Goal: Task Accomplishment & Management: Manage account settings

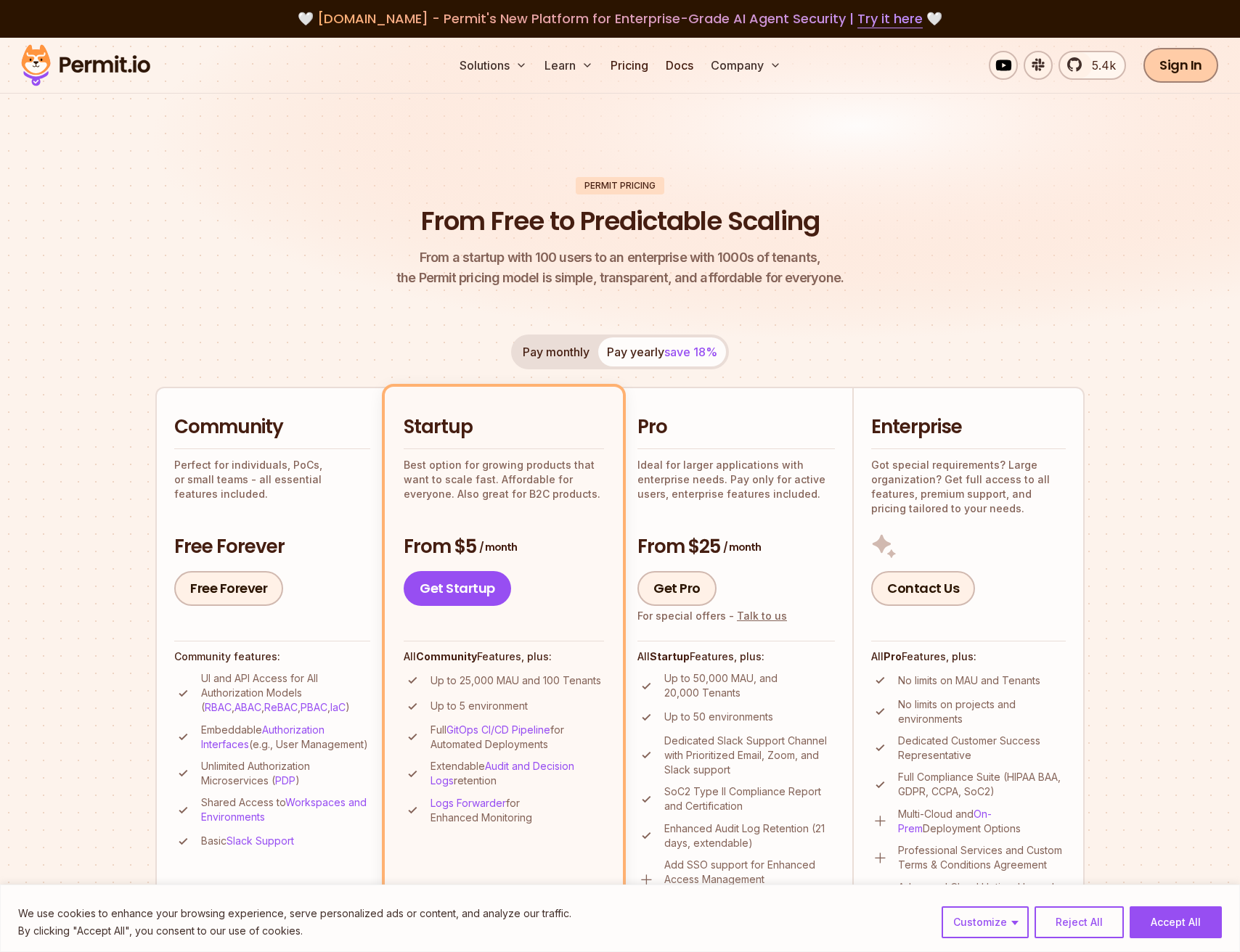
click at [1188, 75] on link "Sign In" at bounding box center [1181, 66] width 75 height 35
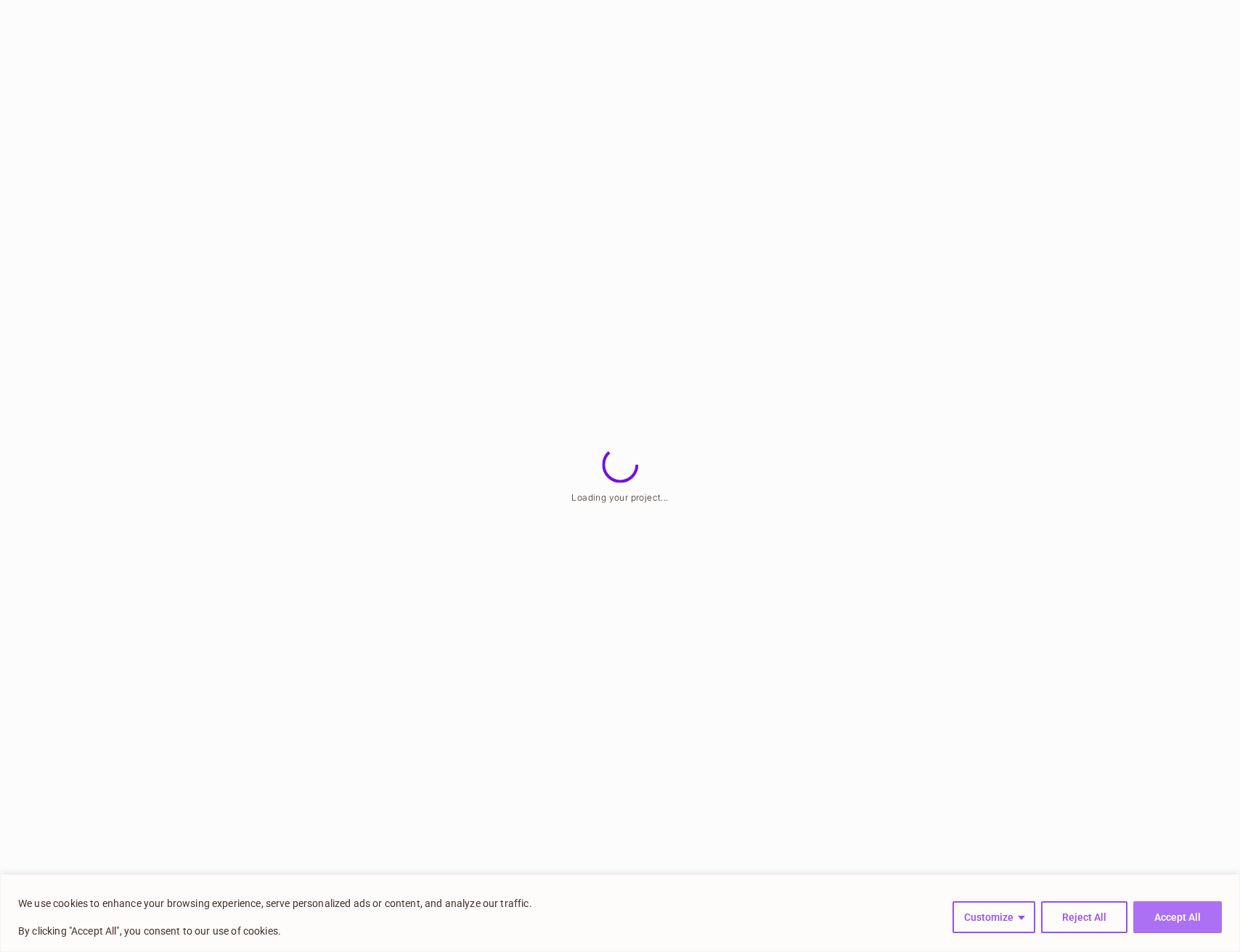
click at [1181, 915] on button "Accept All" at bounding box center [1177, 917] width 88 height 32
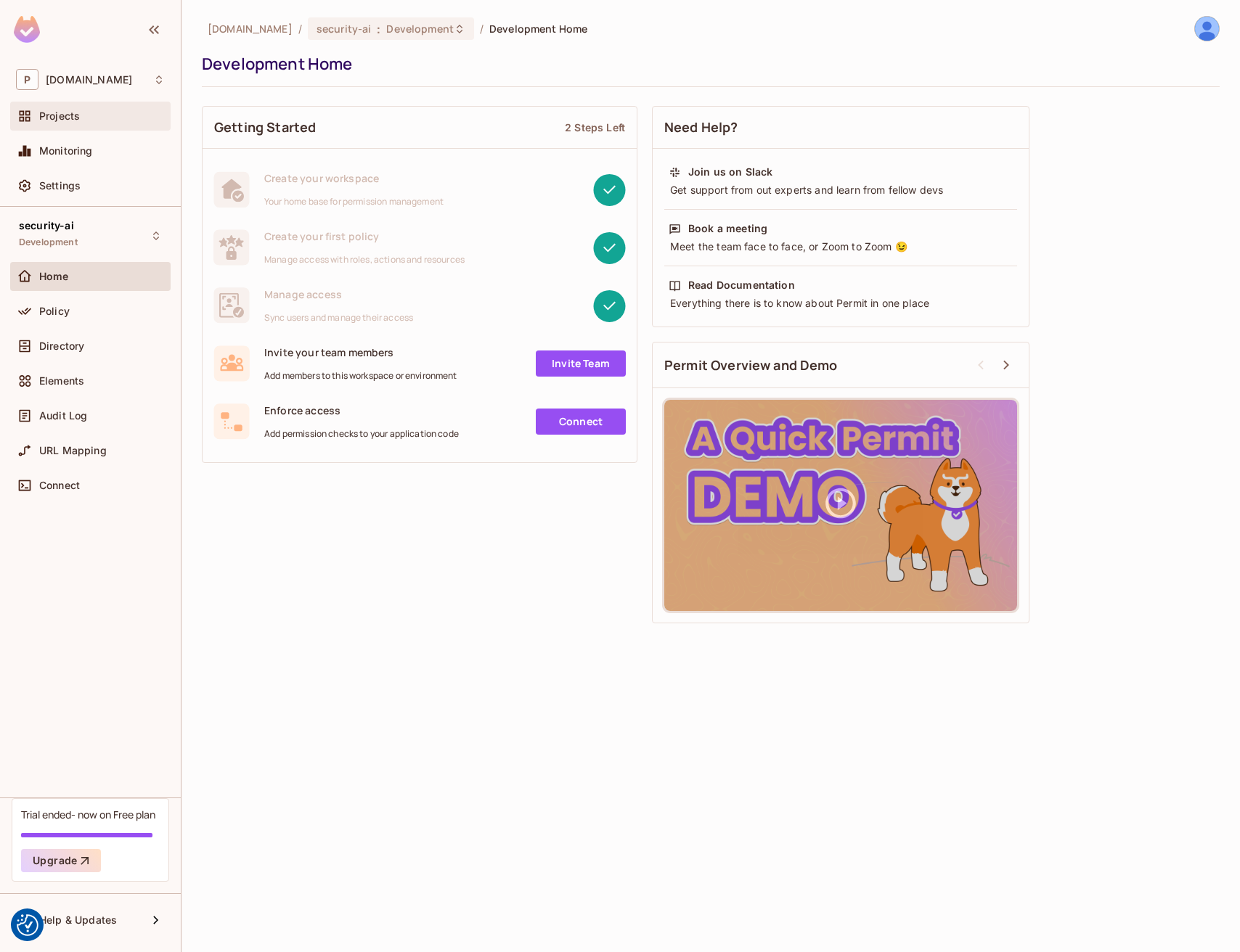
click at [97, 114] on div "Projects" at bounding box center [101, 116] width 126 height 11
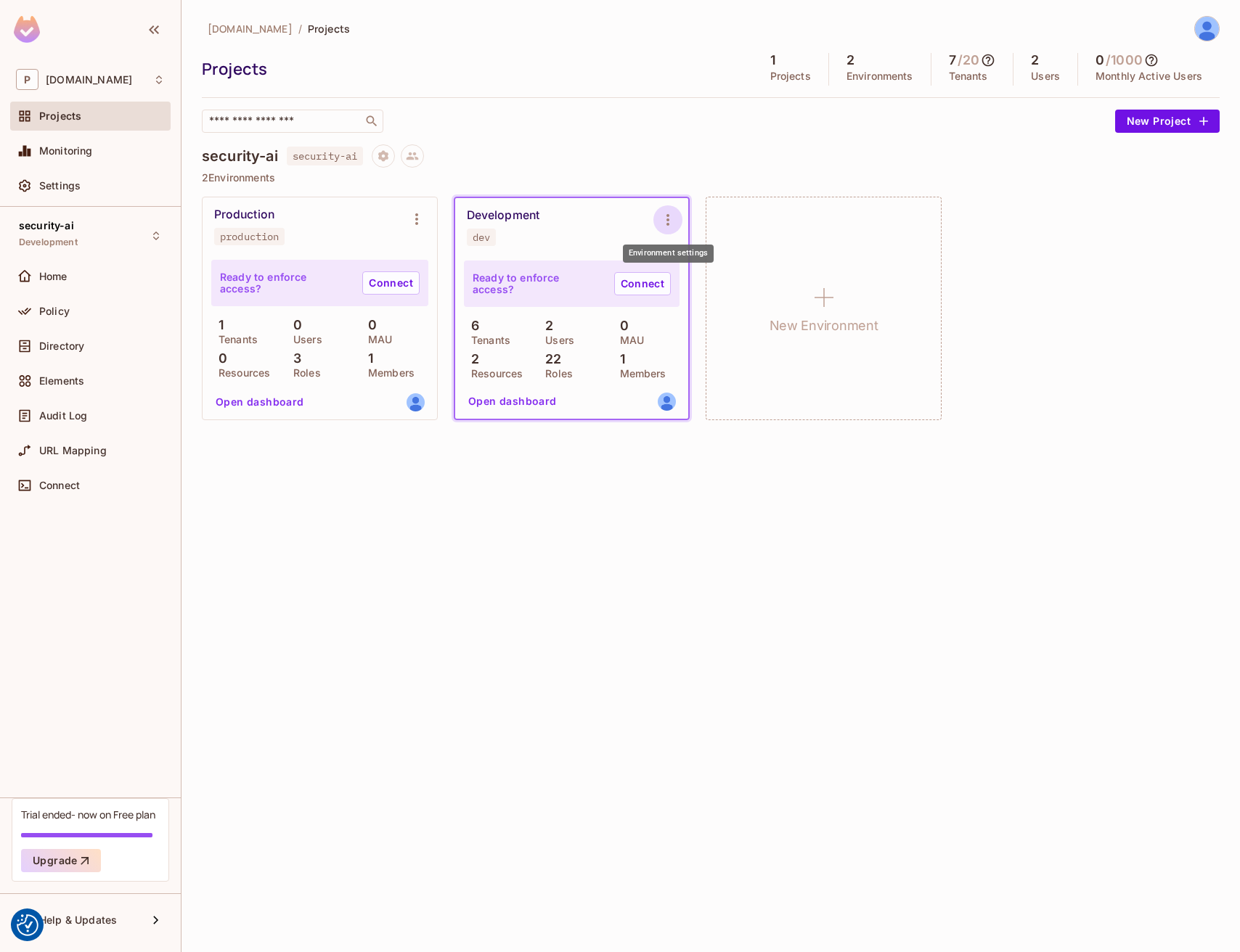
click at [673, 223] on icon "Environment settings" at bounding box center [667, 220] width 18 height 18
click at [757, 375] on div "Delete Environment" at bounding box center [756, 376] width 95 height 14
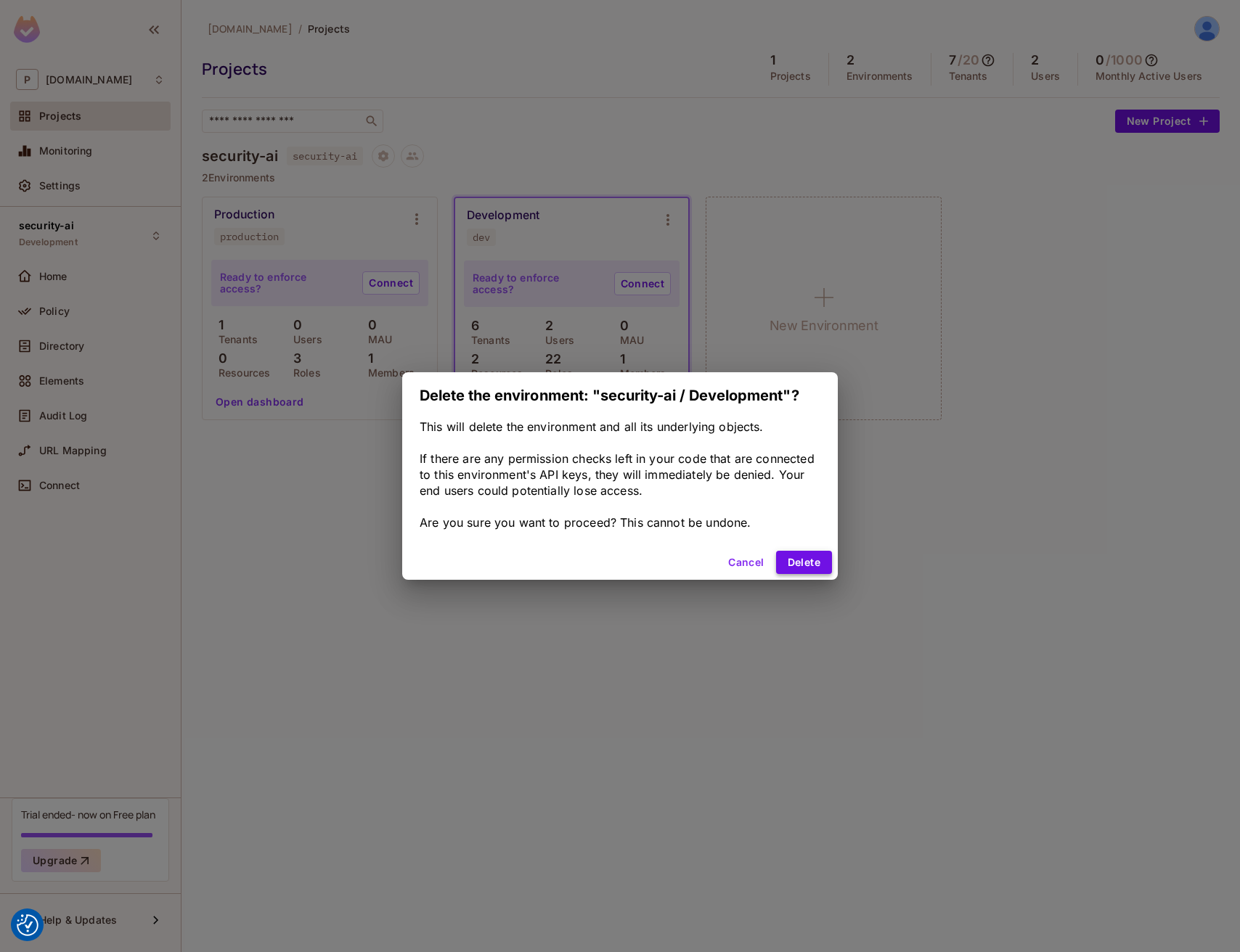
click at [797, 563] on button "Delete" at bounding box center [804, 563] width 56 height 23
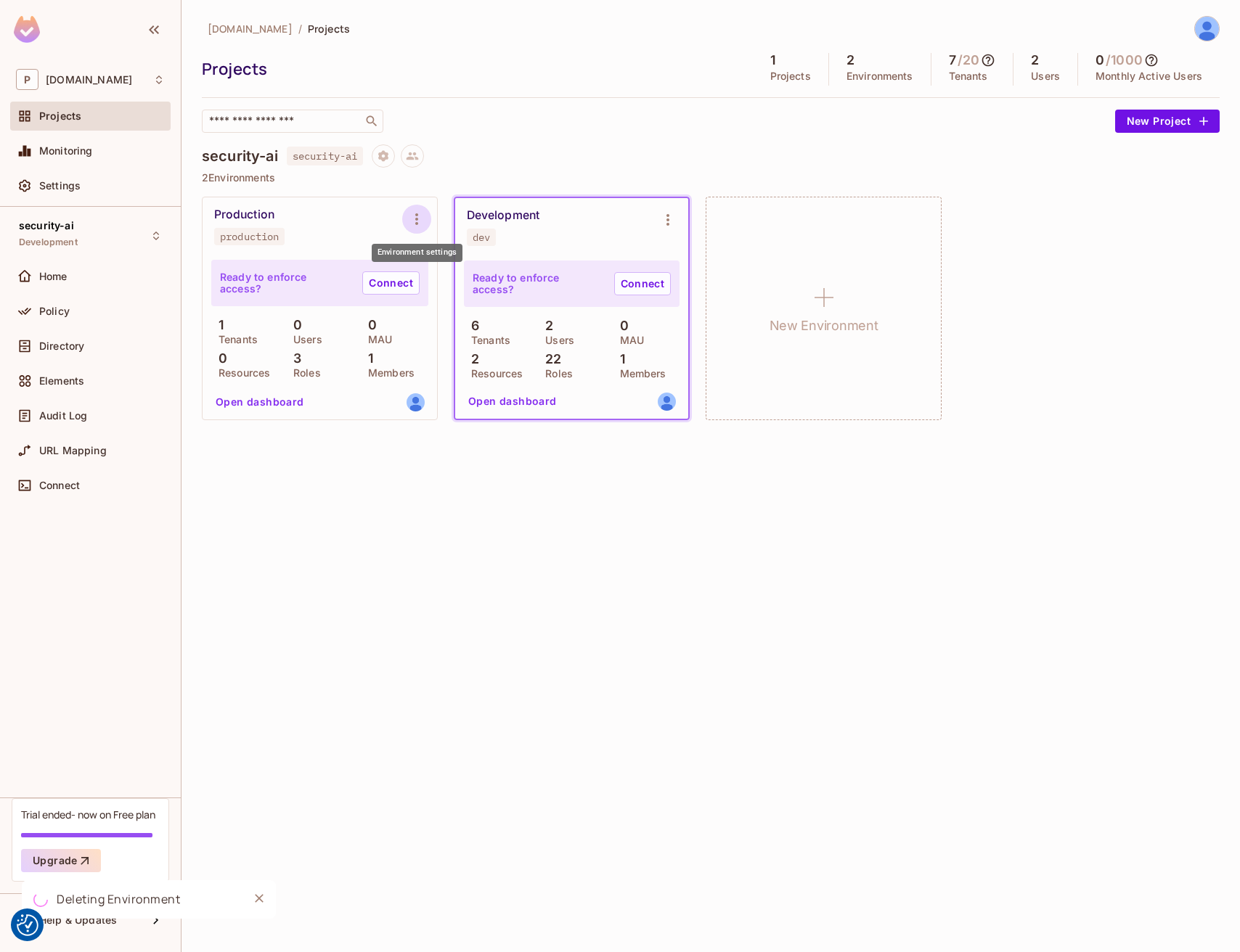
click at [420, 220] on icon "Environment settings" at bounding box center [416, 219] width 18 height 18
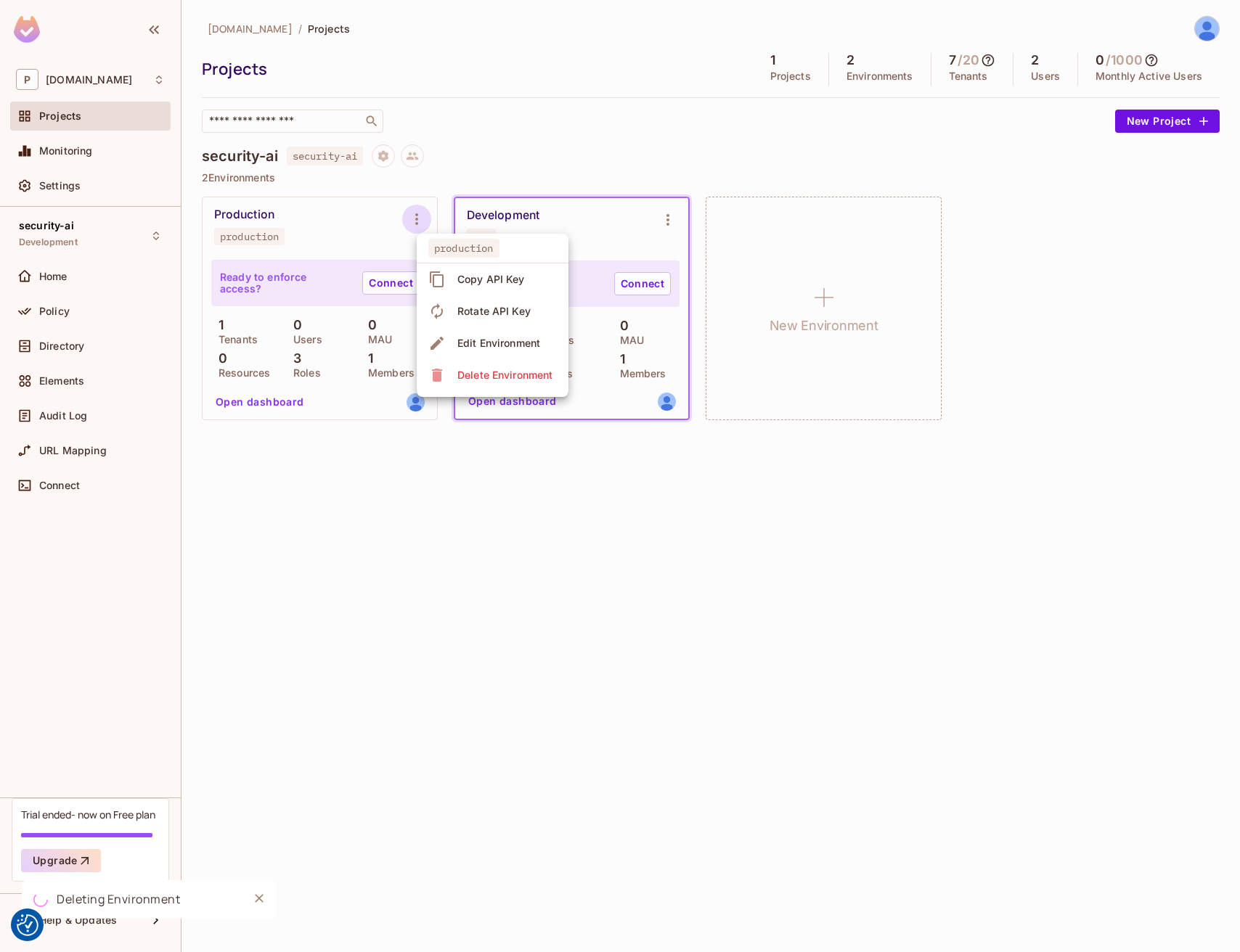
click at [514, 379] on div "Delete Environment" at bounding box center [505, 375] width 95 height 14
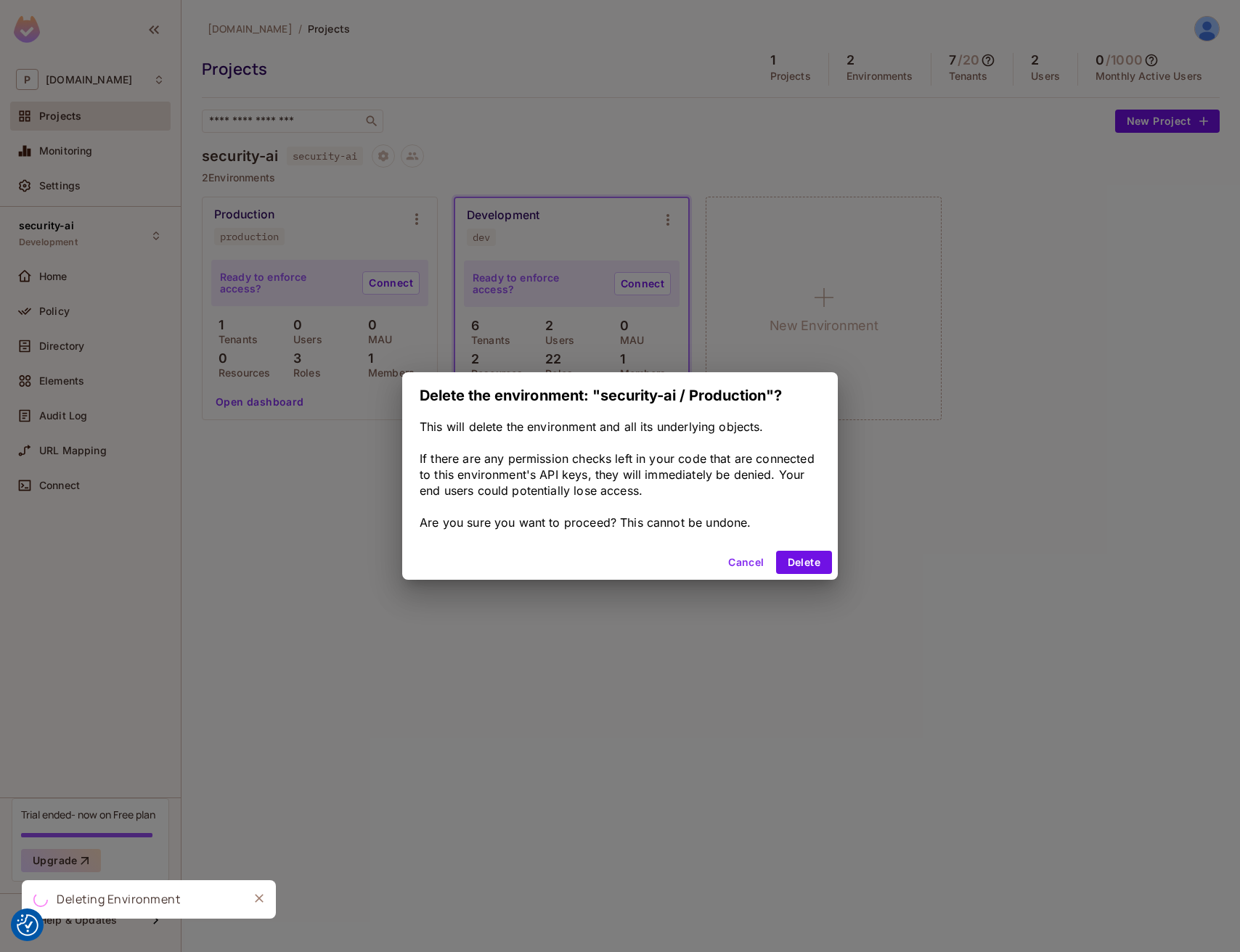
click at [805, 543] on div "This will delete the environment and all its underlying objects. If there are a…" at bounding box center [619, 482] width 435 height 127
click at [802, 558] on button "Delete" at bounding box center [804, 563] width 56 height 23
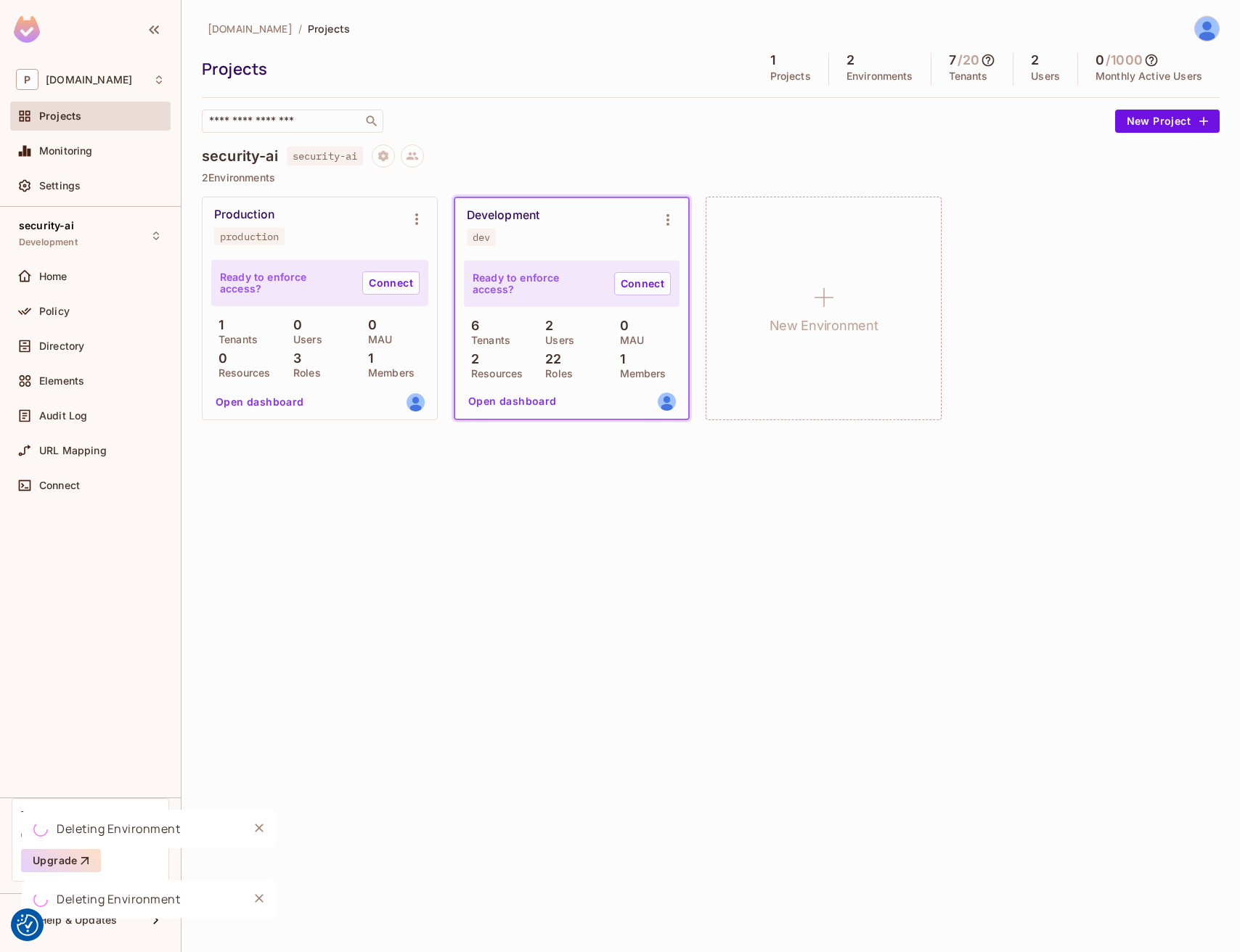
click at [529, 591] on div "pedromigueldiaz.tech / Projects Projects 1 Projects 2 Environments 7 / 20 Tenan…" at bounding box center [711, 476] width 1058 height 952
click at [49, 146] on span "Monitoring" at bounding box center [66, 150] width 53 height 11
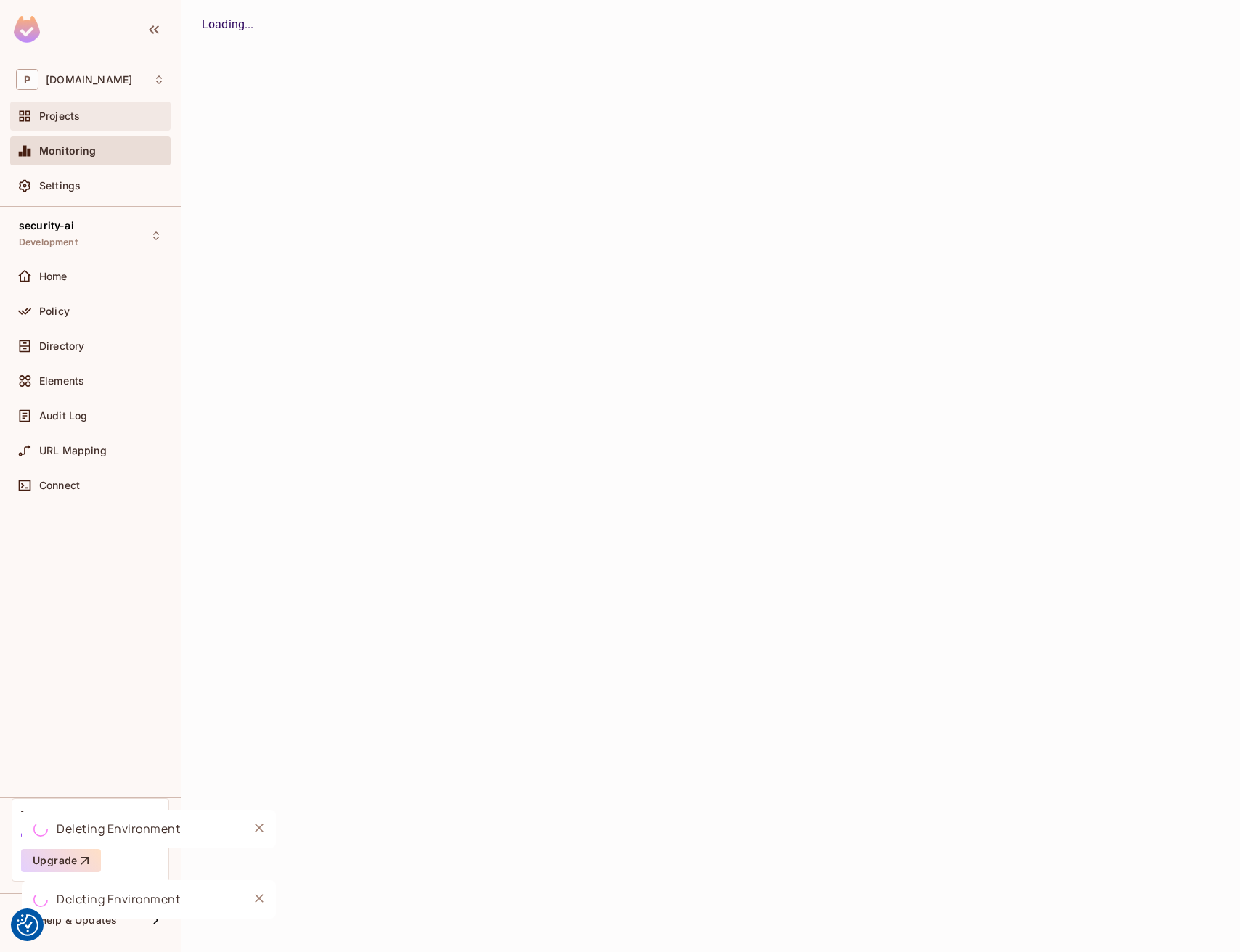
click at [50, 117] on span "Projects" at bounding box center [59, 116] width 40 height 11
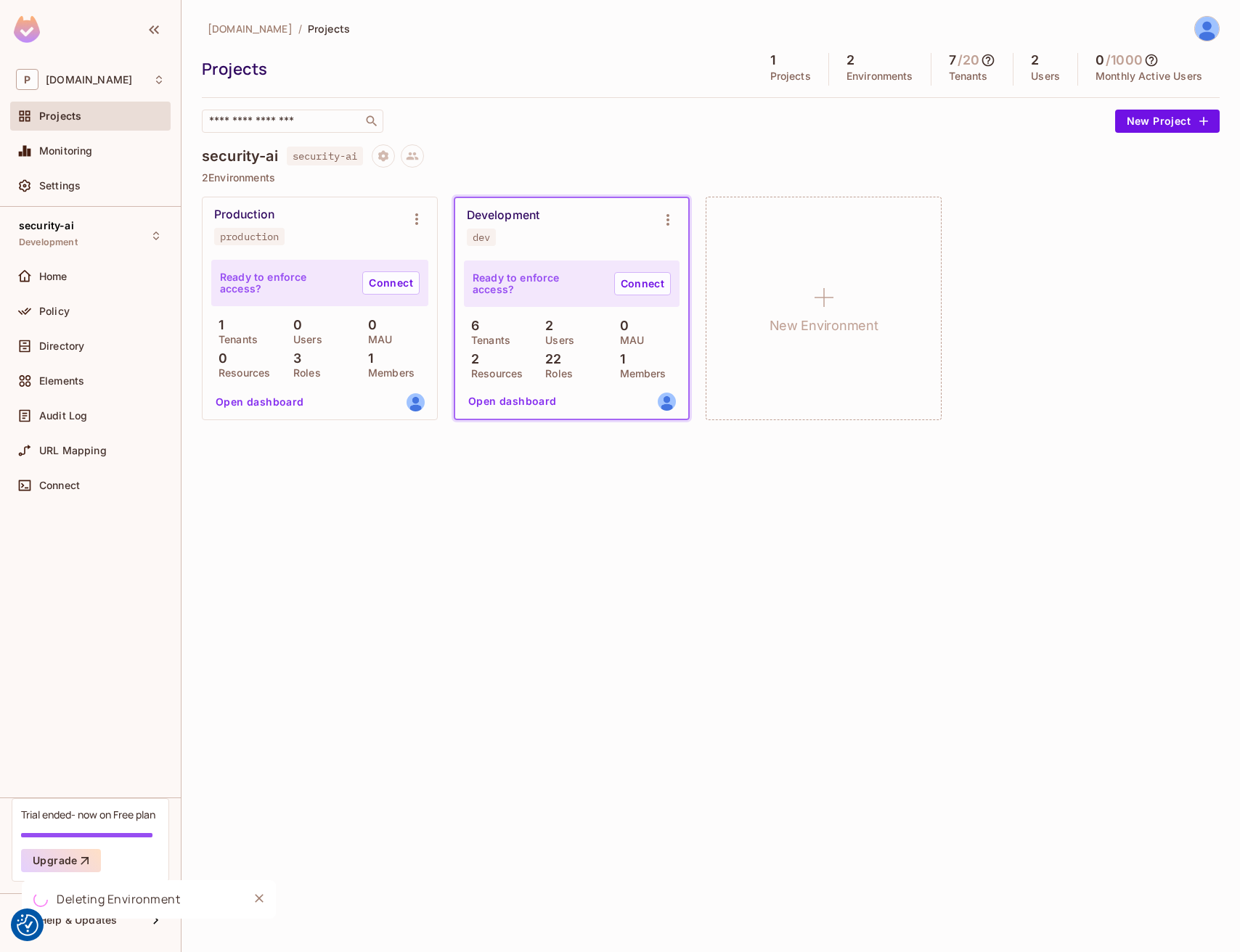
click at [580, 223] on div "Development dev" at bounding box center [560, 227] width 187 height 38
click at [688, 220] on div "Development dev" at bounding box center [572, 227] width 233 height 58
click at [679, 220] on button "Environment settings" at bounding box center [668, 220] width 29 height 29
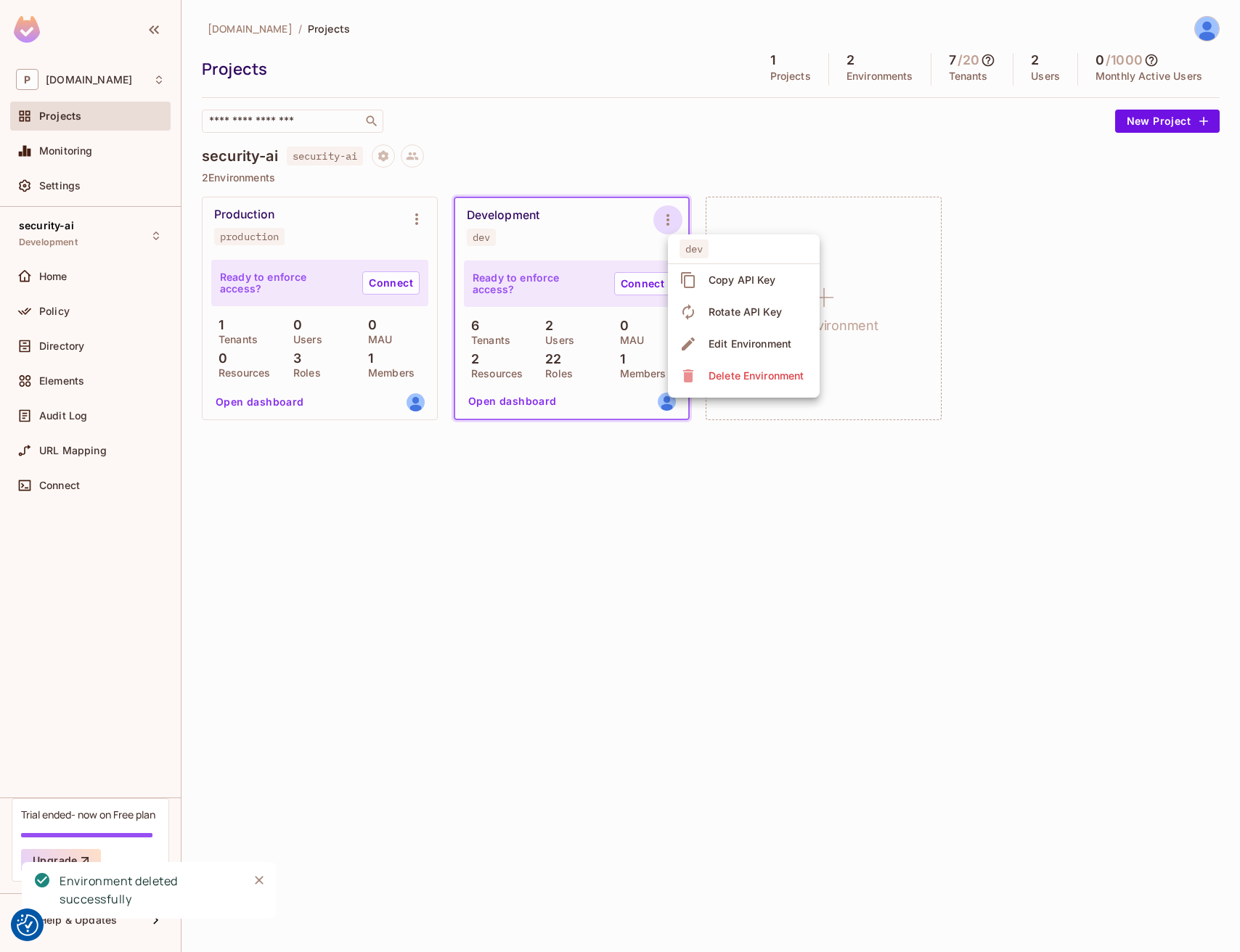
click at [744, 376] on div "Delete Environment" at bounding box center [756, 376] width 95 height 14
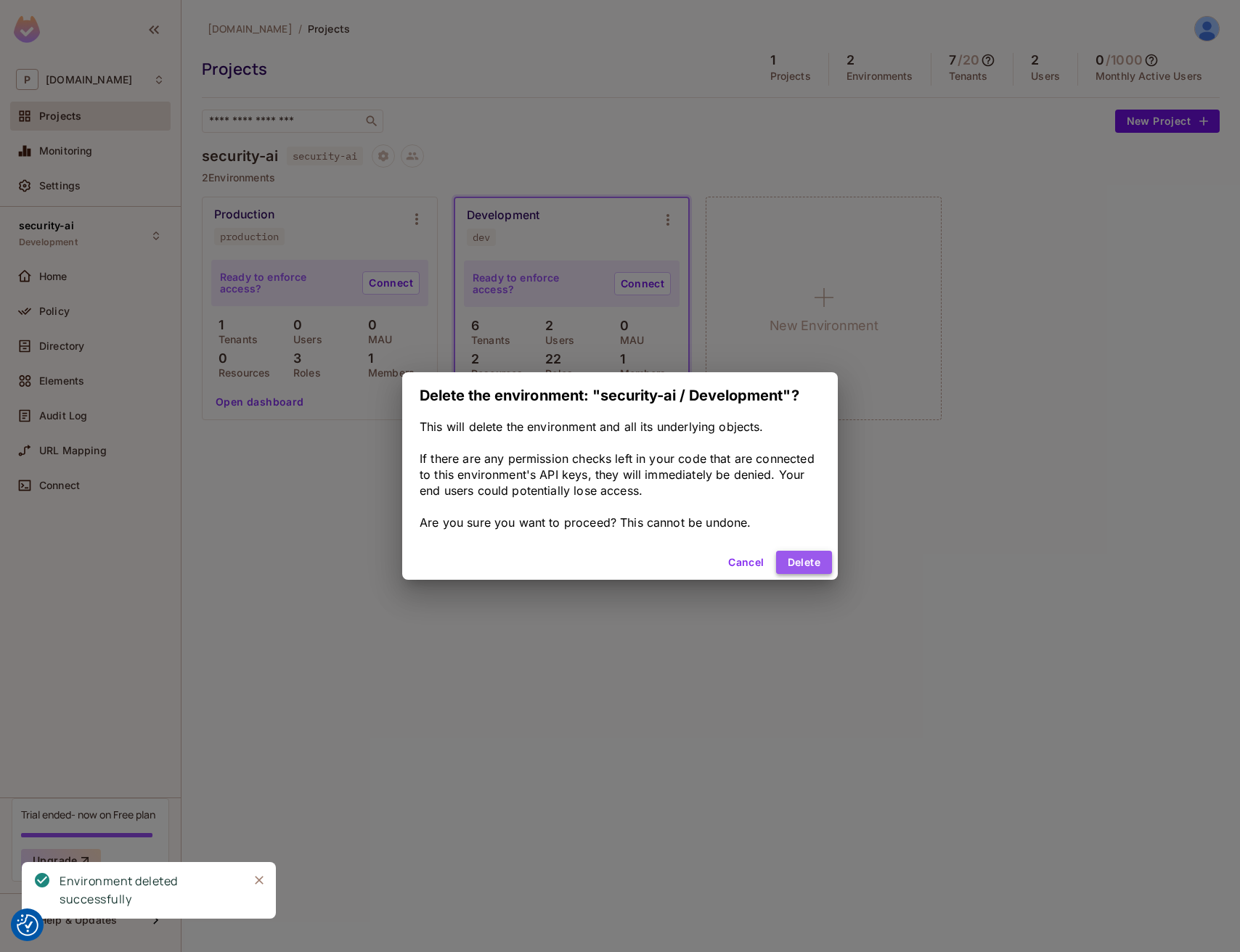
click at [812, 566] on button "Delete" at bounding box center [804, 563] width 56 height 23
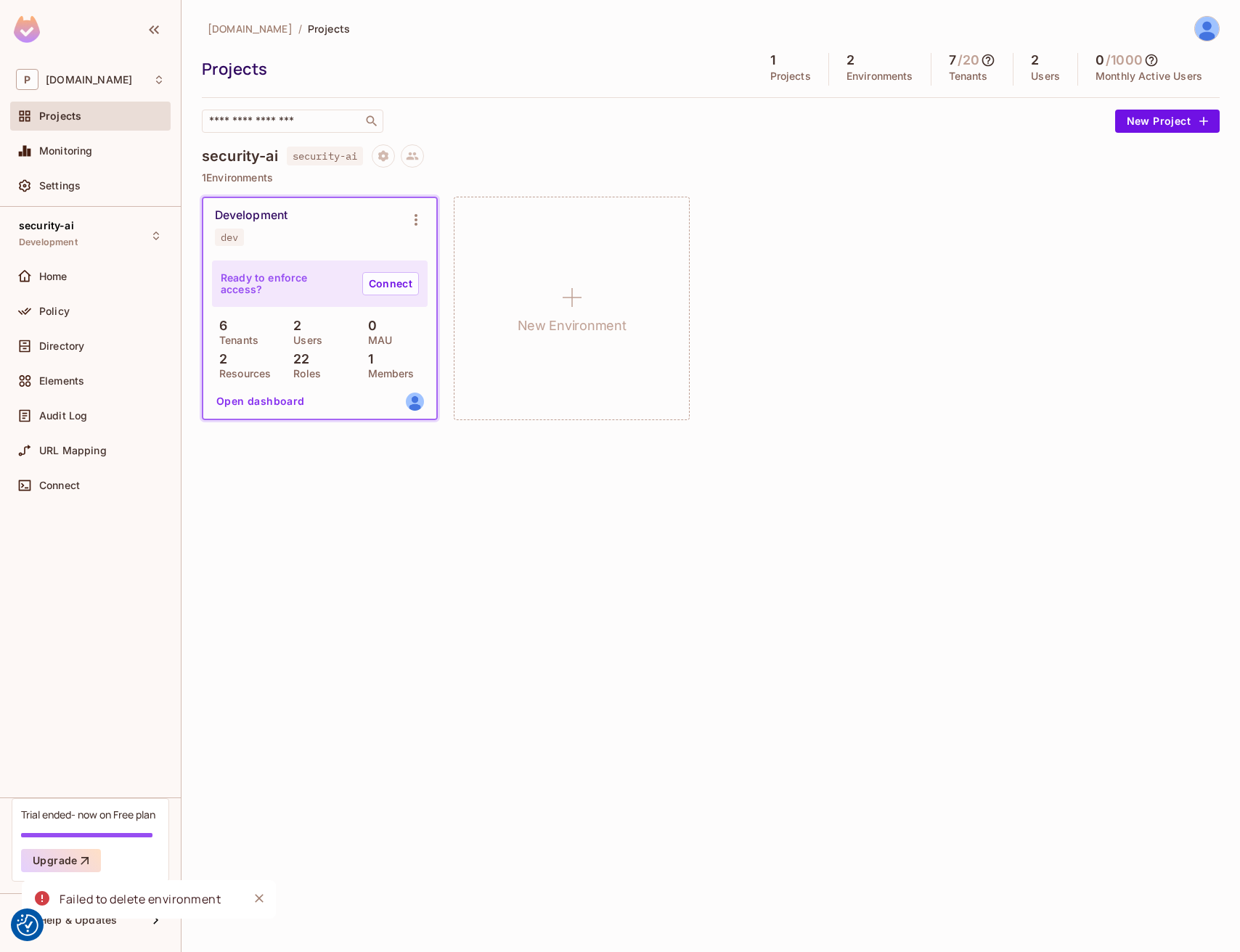
click at [260, 896] on icon "Close" at bounding box center [259, 898] width 14 height 14
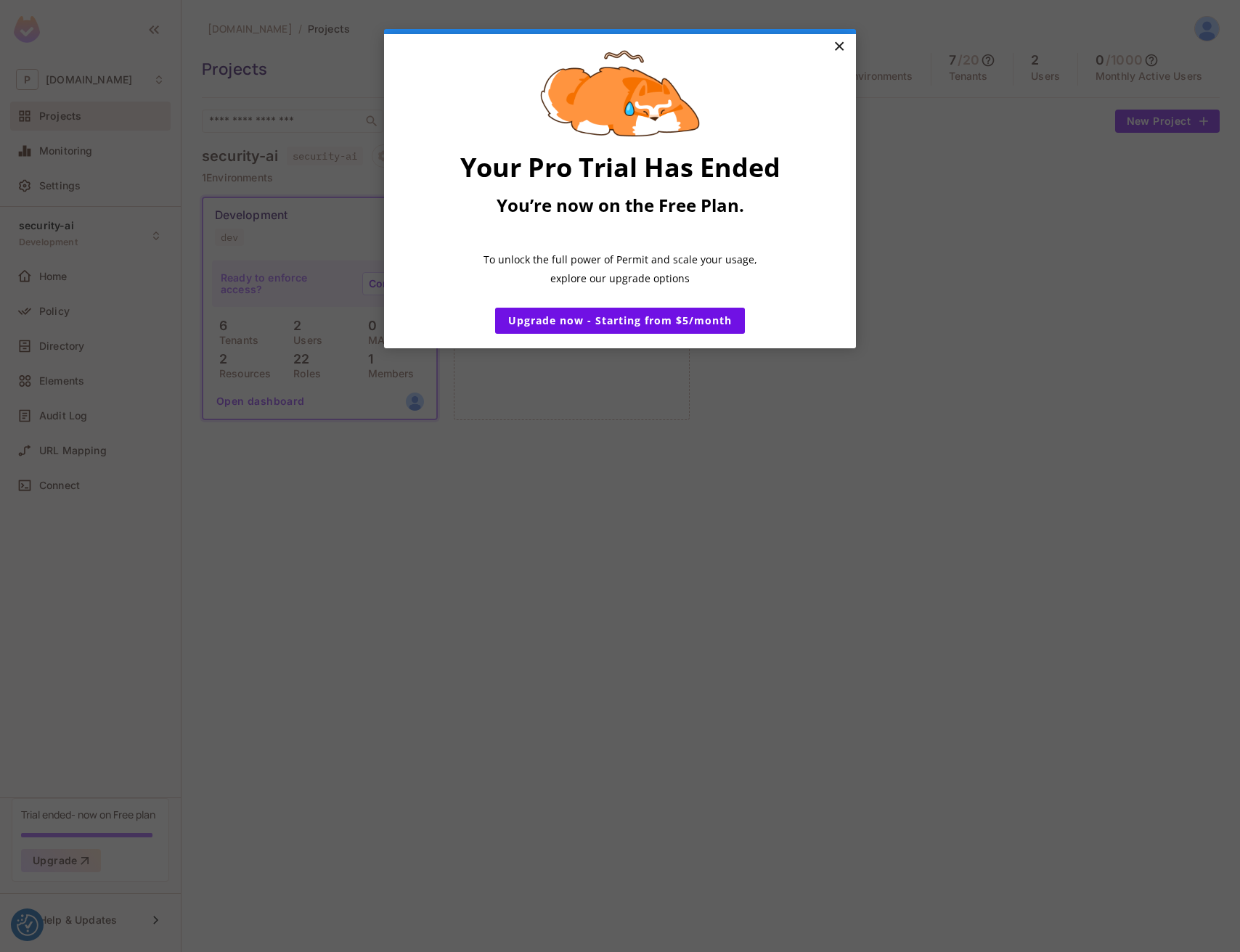
click at [840, 47] on link "×" at bounding box center [838, 47] width 25 height 26
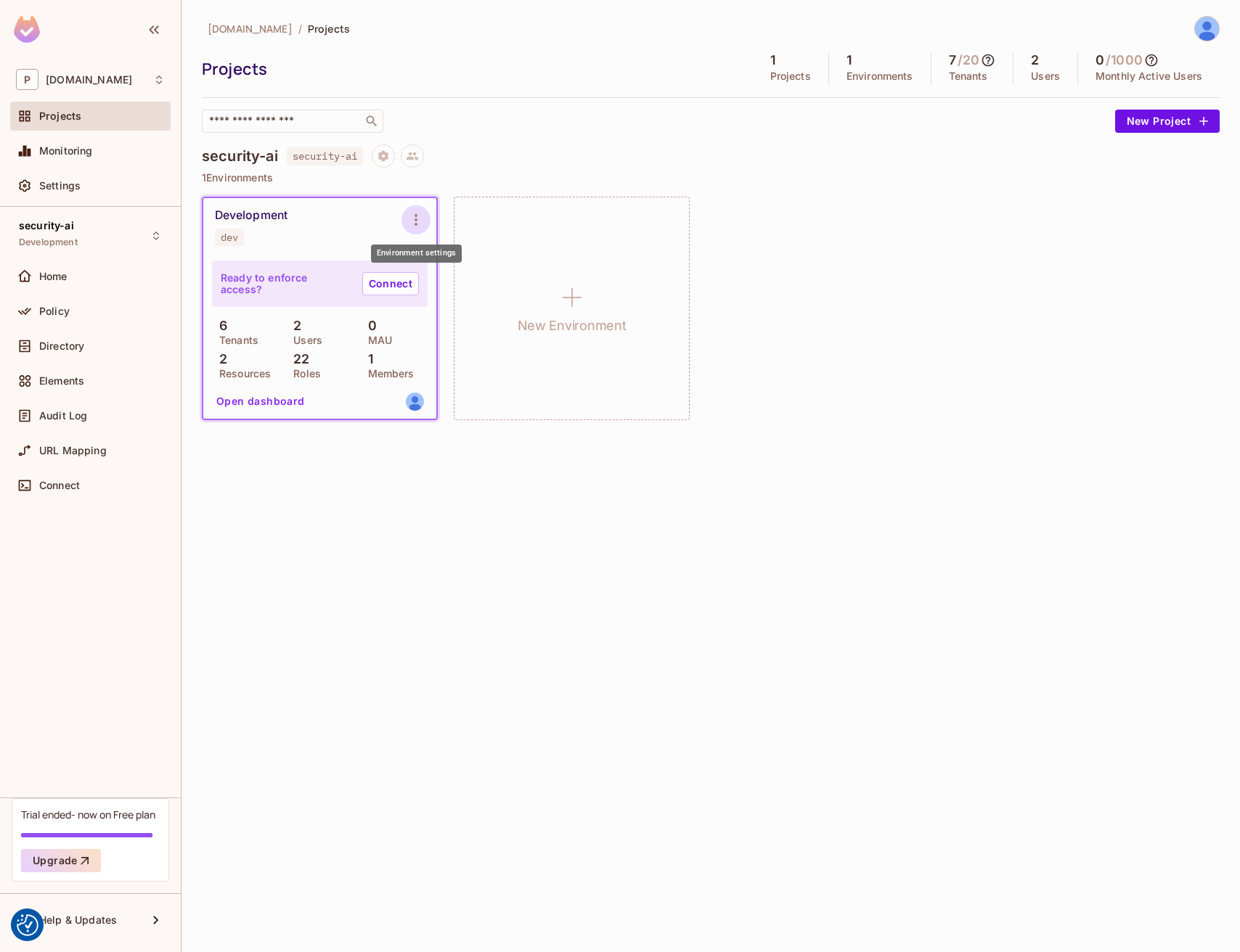
click at [404, 220] on button "Environment settings" at bounding box center [416, 220] width 29 height 29
click at [476, 370] on ul "dev Copy API Key Rotate API Key Edit Environment Delete Environment" at bounding box center [491, 316] width 152 height 163
click at [319, 524] on div at bounding box center [620, 476] width 1240 height 952
click at [234, 399] on button "Open dashboard" at bounding box center [260, 401] width 100 height 23
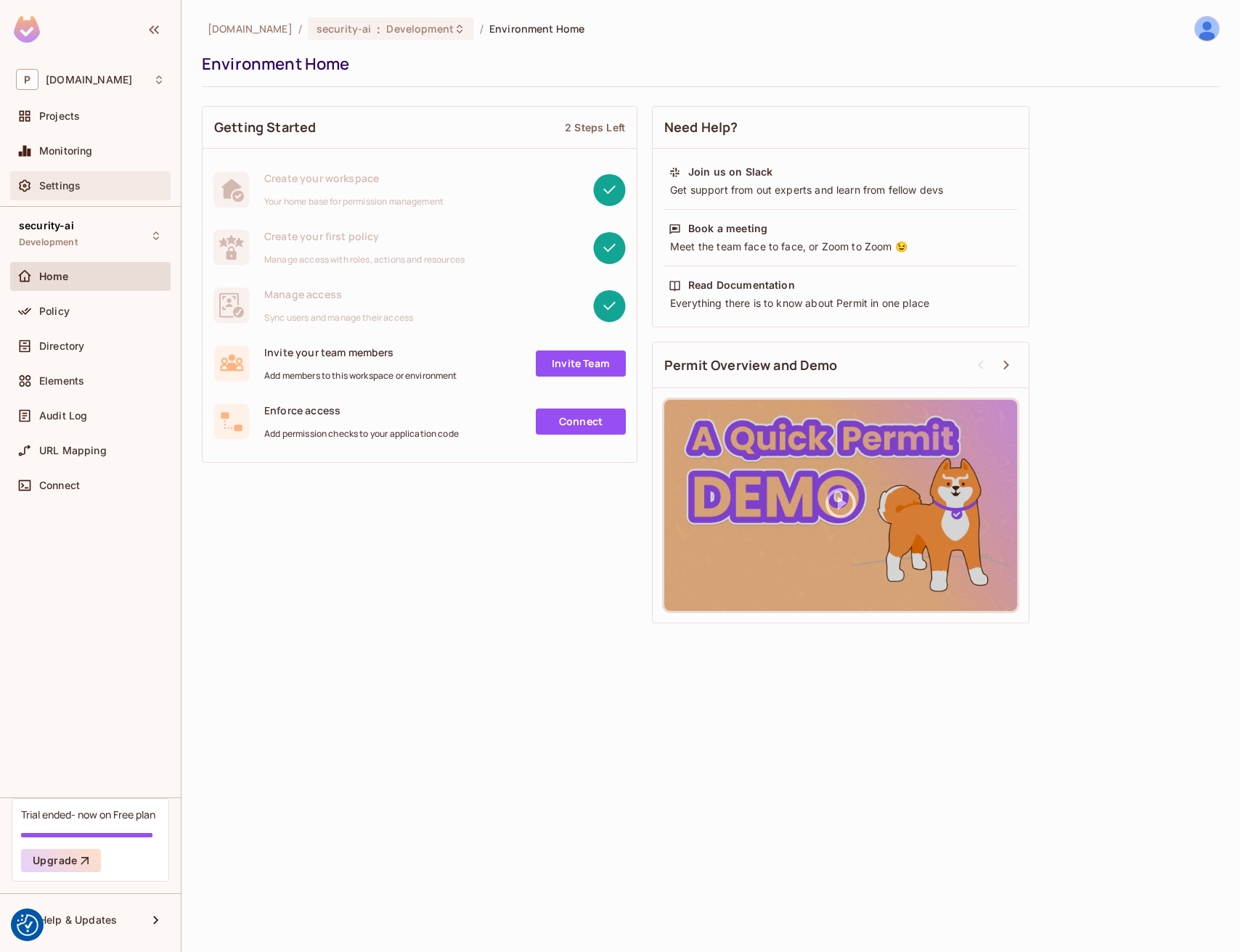
click at [101, 197] on div "Settings" at bounding box center [90, 186] width 160 height 29
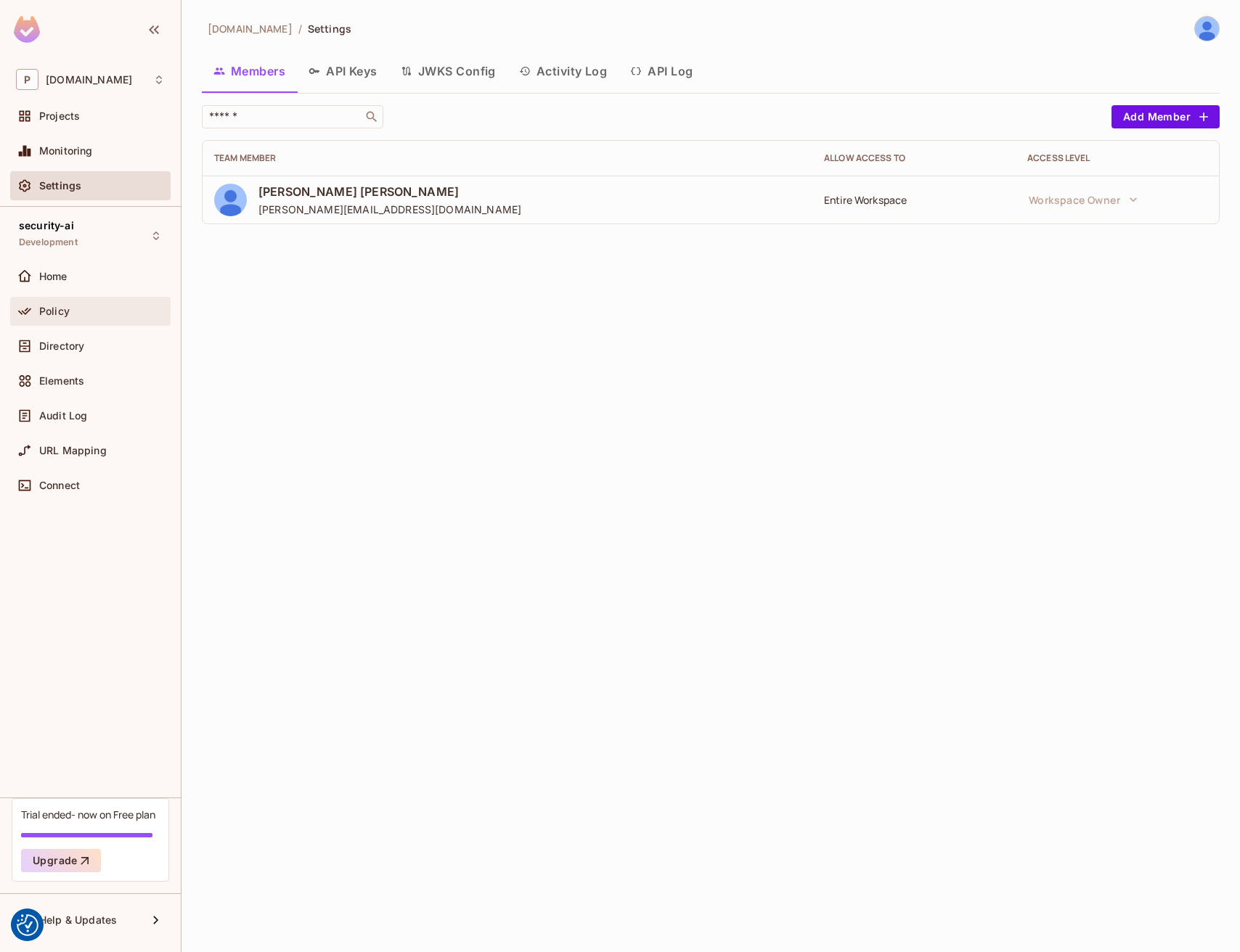
click at [91, 300] on div "Policy" at bounding box center [90, 311] width 160 height 29
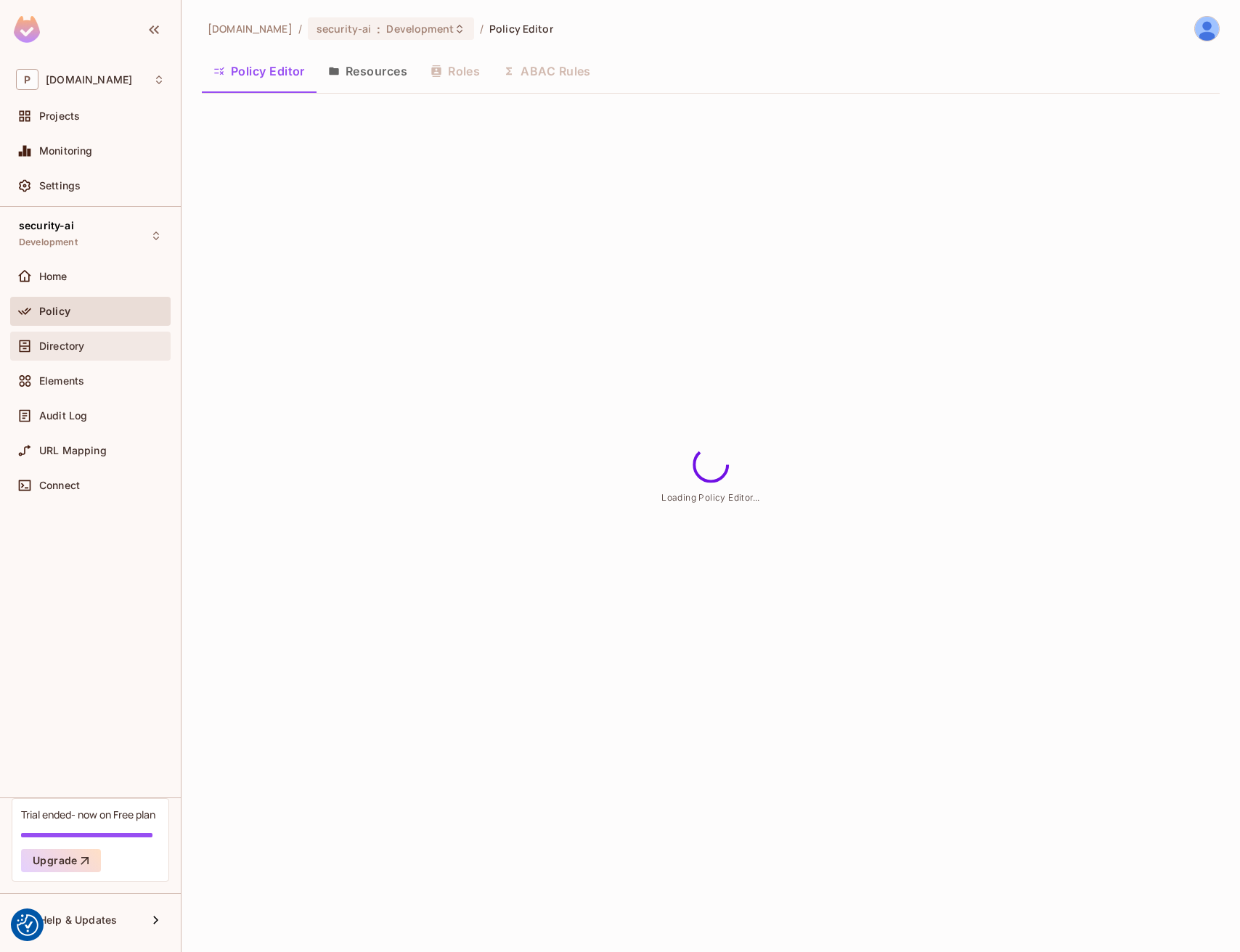
click at [95, 355] on div "Directory" at bounding box center [90, 346] width 160 height 29
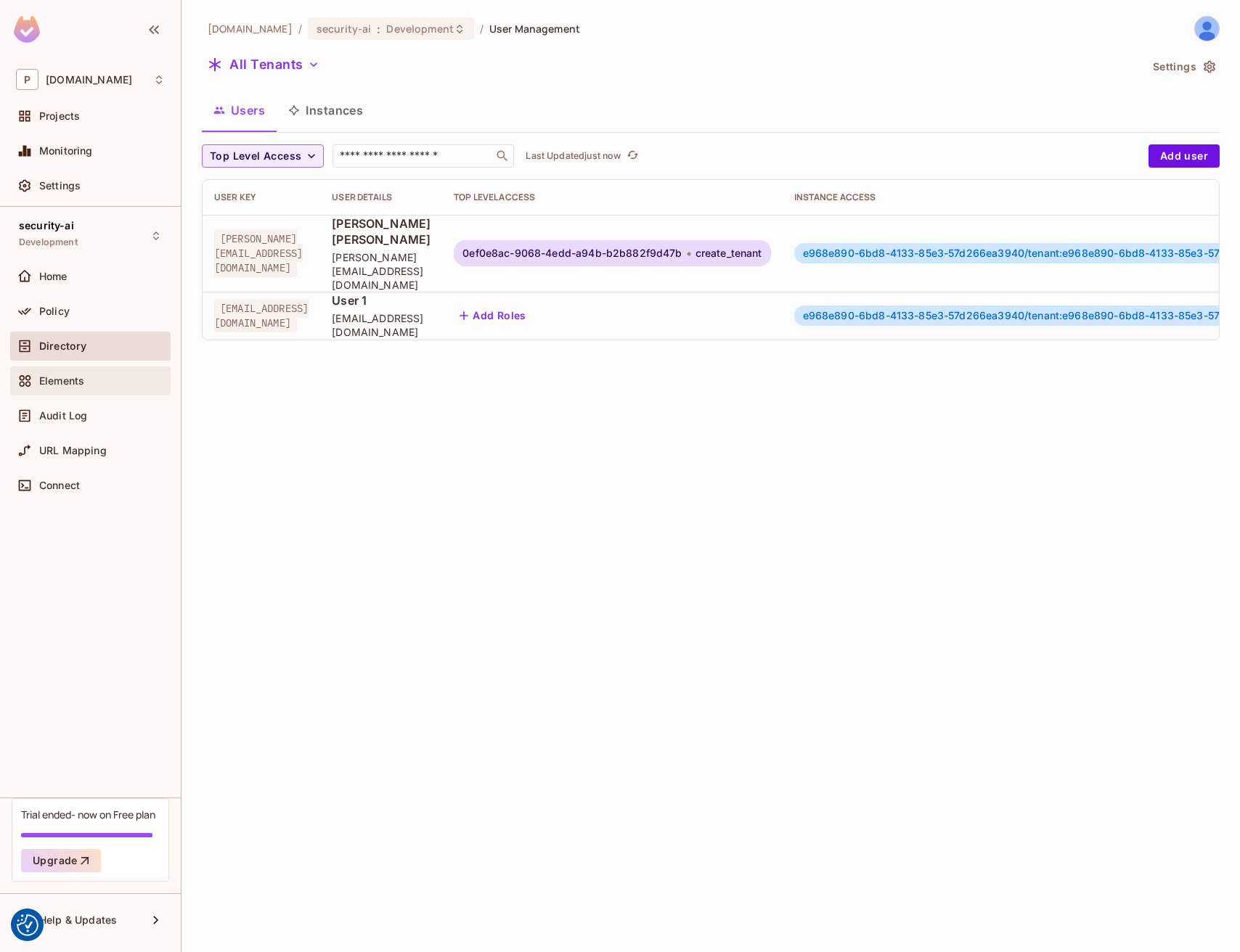
click at [96, 378] on div "Elements" at bounding box center [101, 380] width 126 height 11
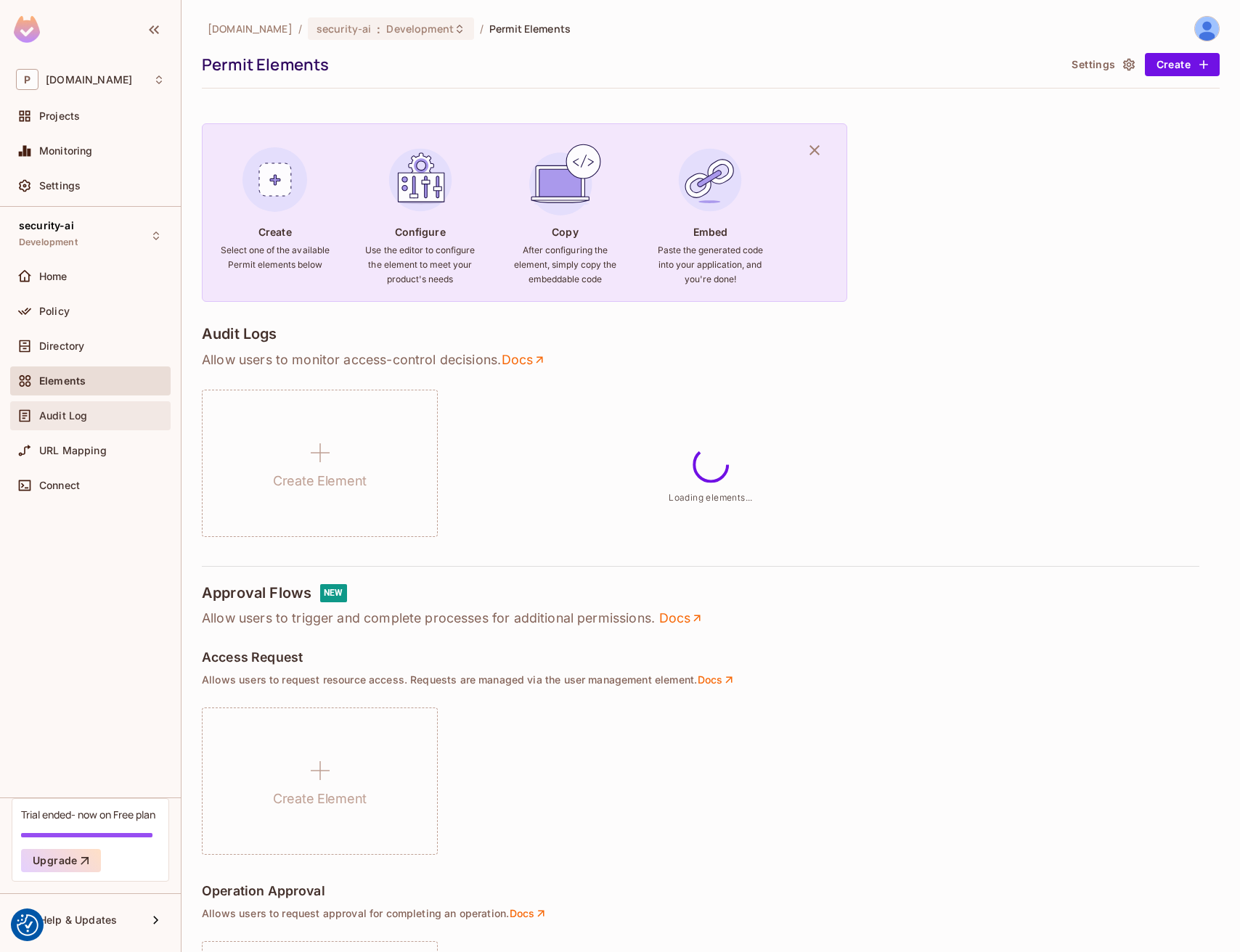
click at [98, 422] on div "Audit Log" at bounding box center [90, 415] width 149 height 18
